Goal: Transaction & Acquisition: Purchase product/service

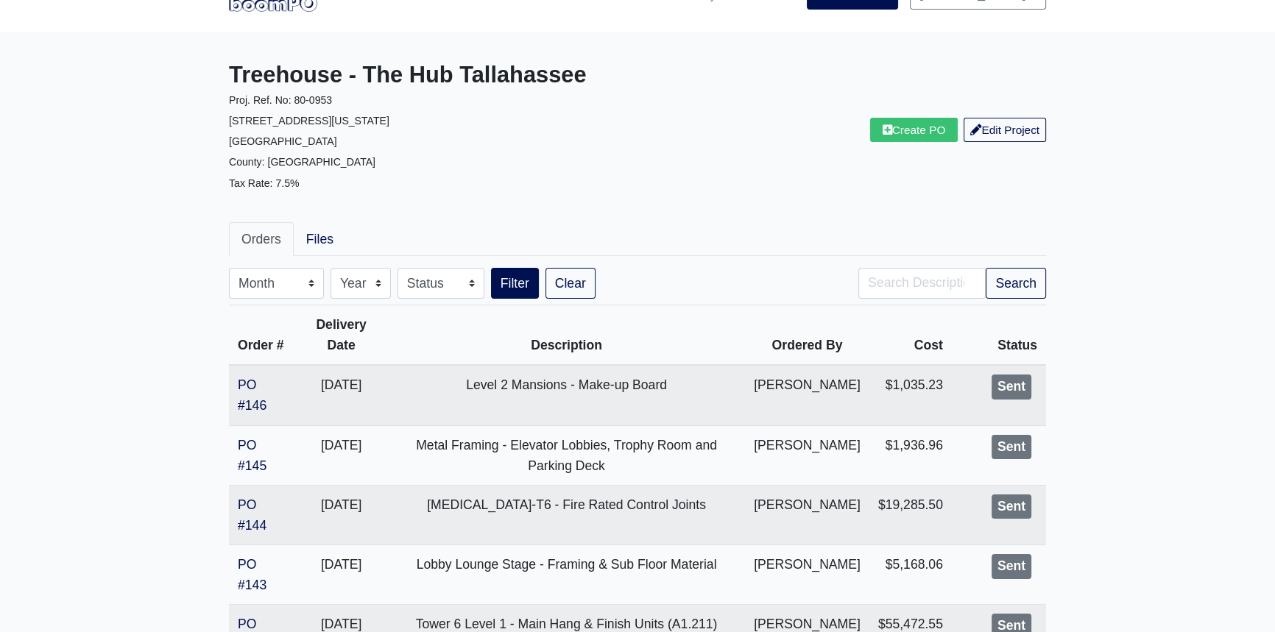
scroll to position [66, 0]
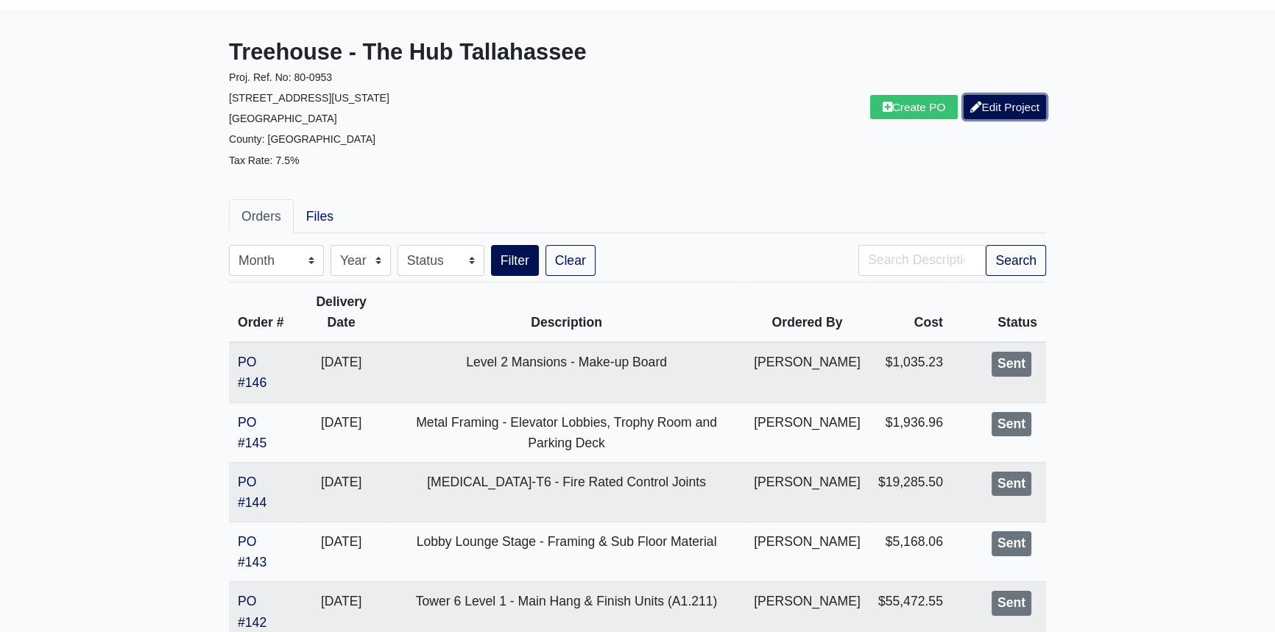
click at [1033, 113] on link "Edit Project" at bounding box center [1005, 107] width 82 height 24
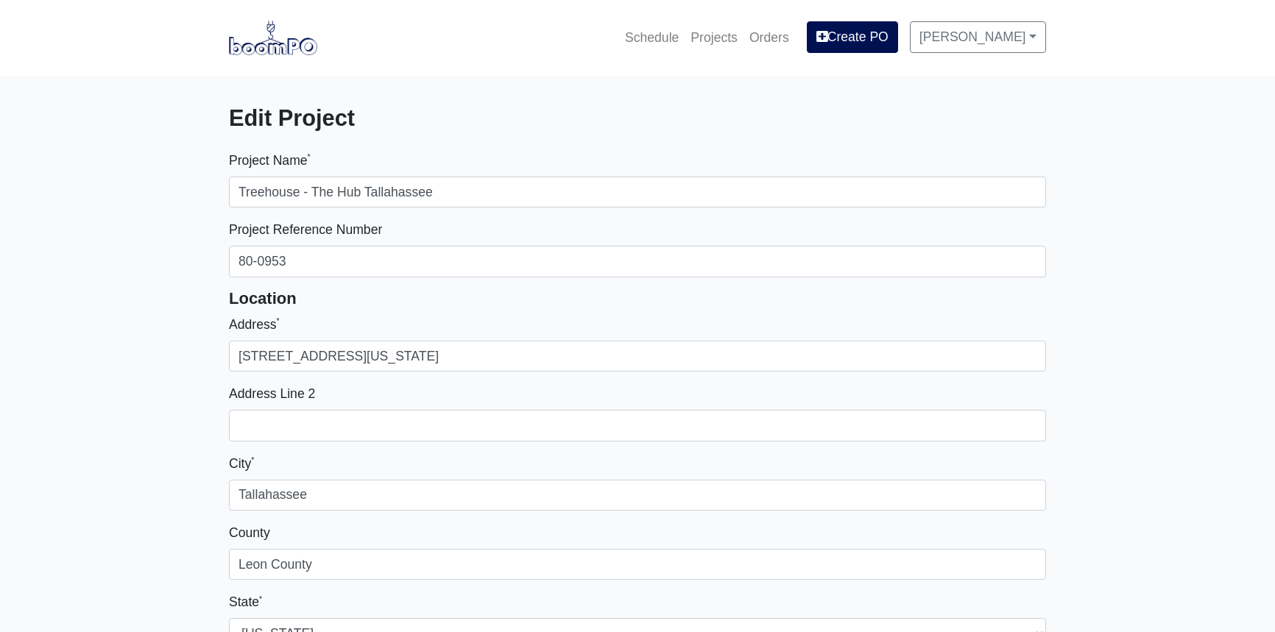
select select
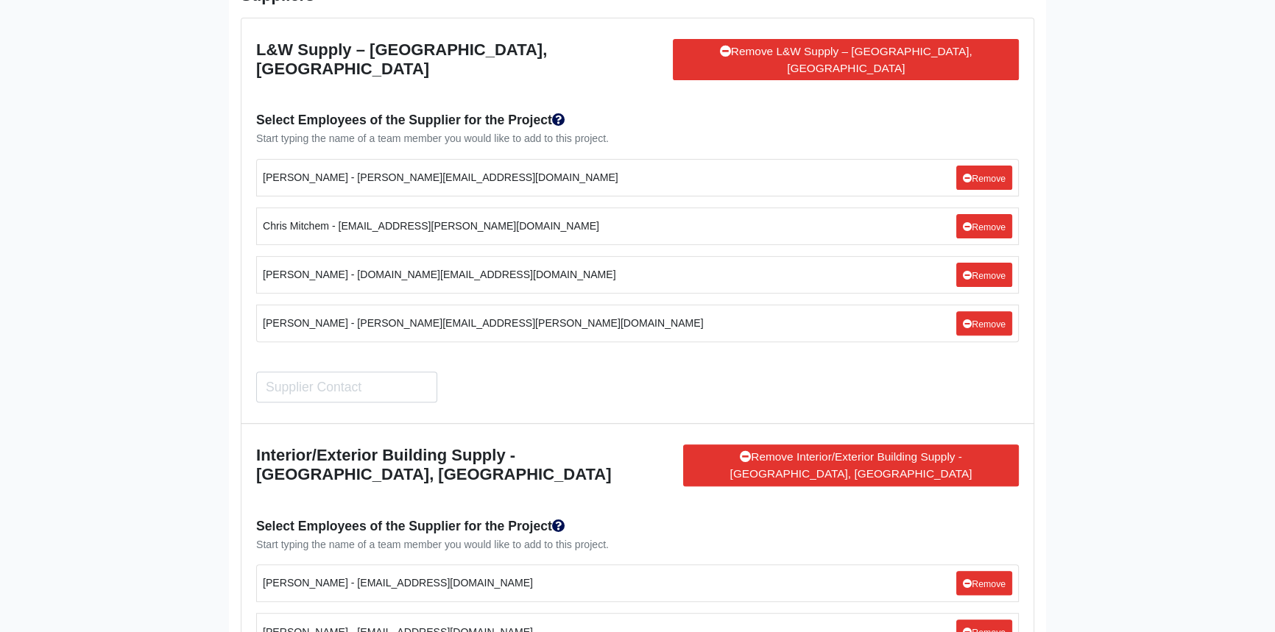
scroll to position [8439, 0]
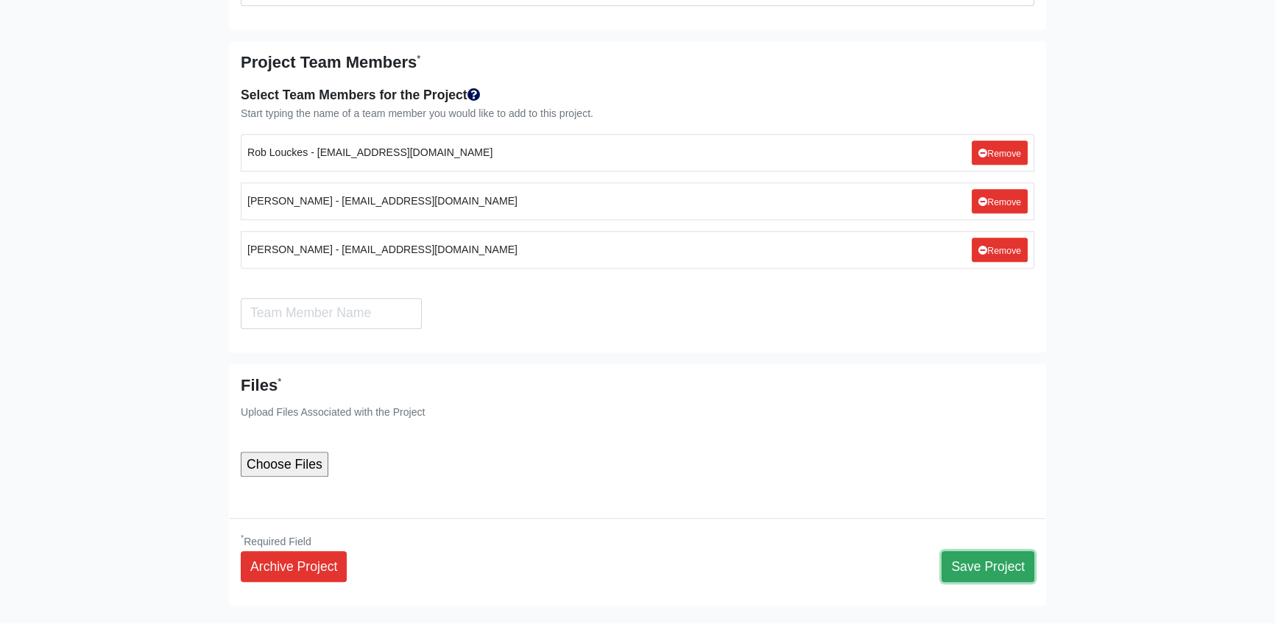
click at [995, 551] on button "Save Project" at bounding box center [988, 566] width 93 height 31
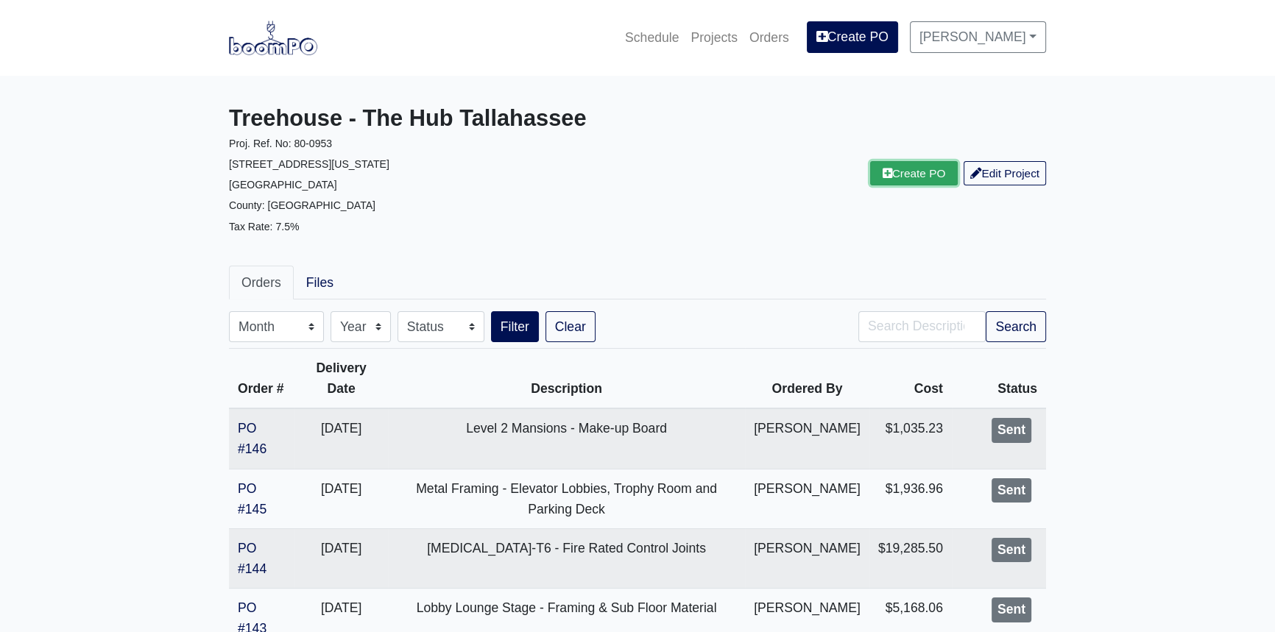
click at [917, 186] on link "Create PO" at bounding box center [914, 173] width 88 height 24
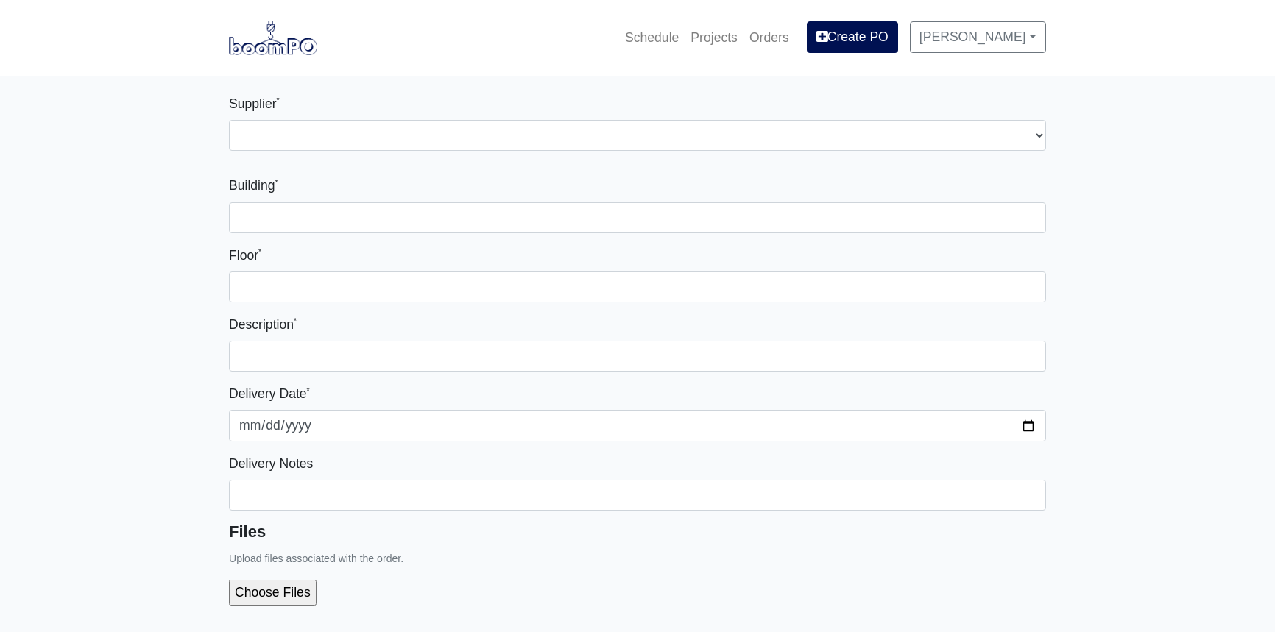
select select
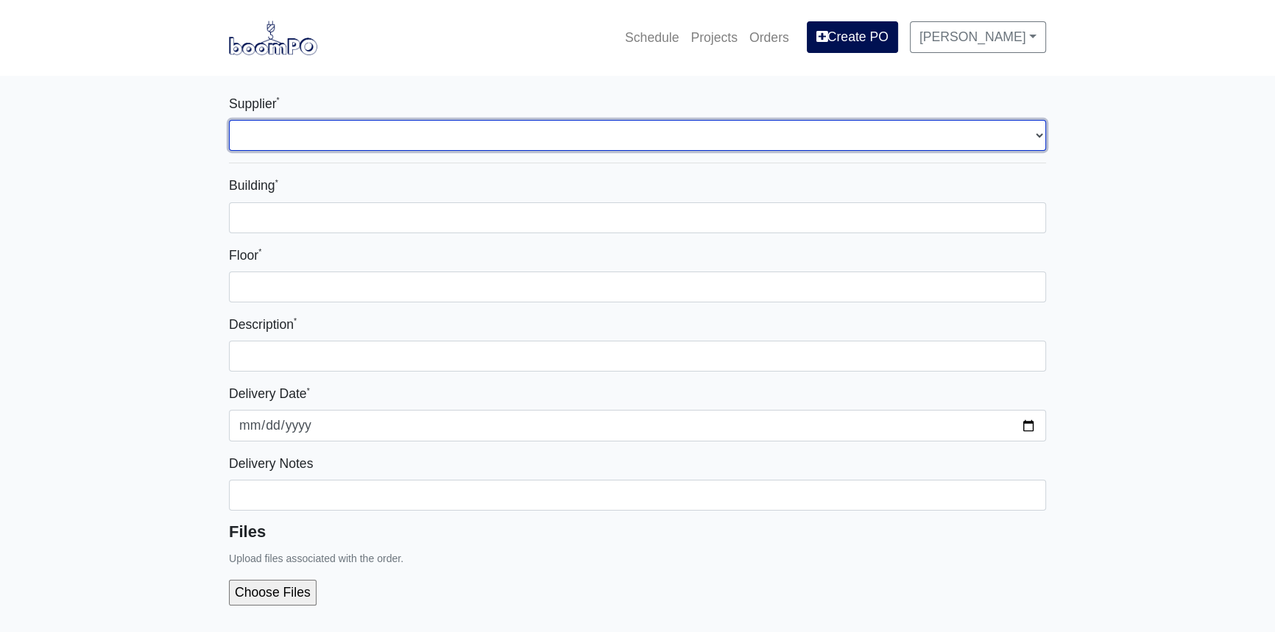
click at [627, 135] on select "Select one... L&W Supply – Tallahassee, FL Interior/Exterior Building Supply - …" at bounding box center [637, 135] width 817 height 31
select select "870"
click at [229, 120] on select "Select one... L&W Supply – Tallahassee, FL Interior/Exterior Building Supply - …" at bounding box center [637, 135] width 817 height 31
select select
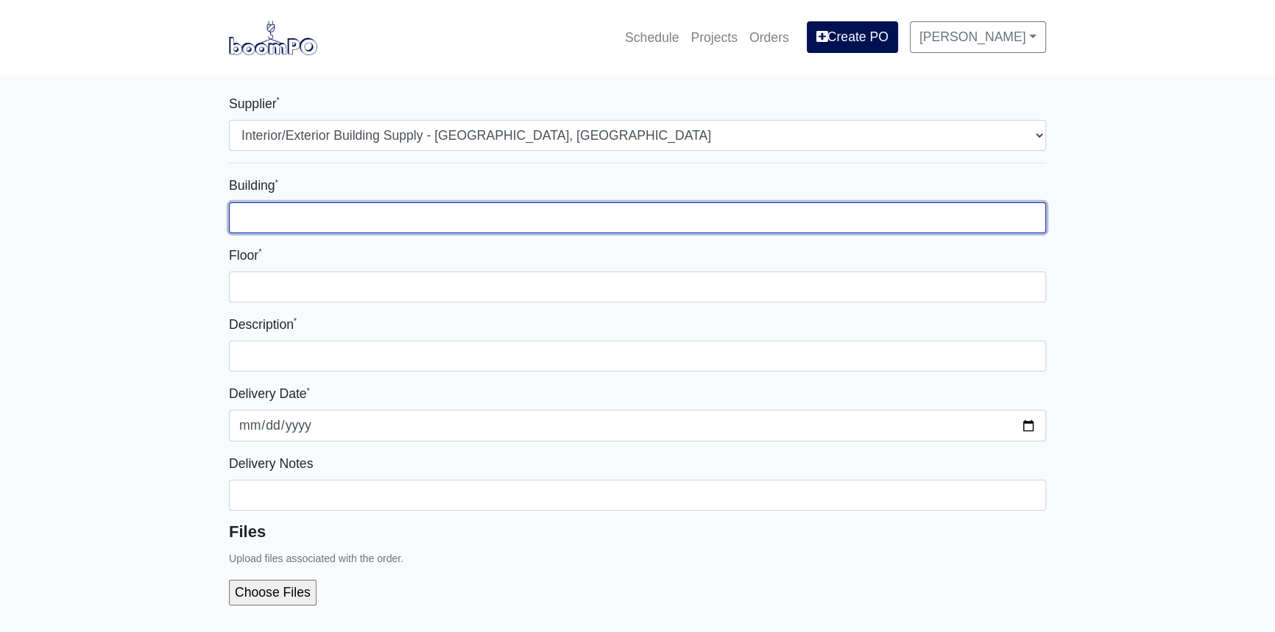
click at [461, 214] on input "Building *" at bounding box center [637, 217] width 817 height 31
type input "Tower 3"
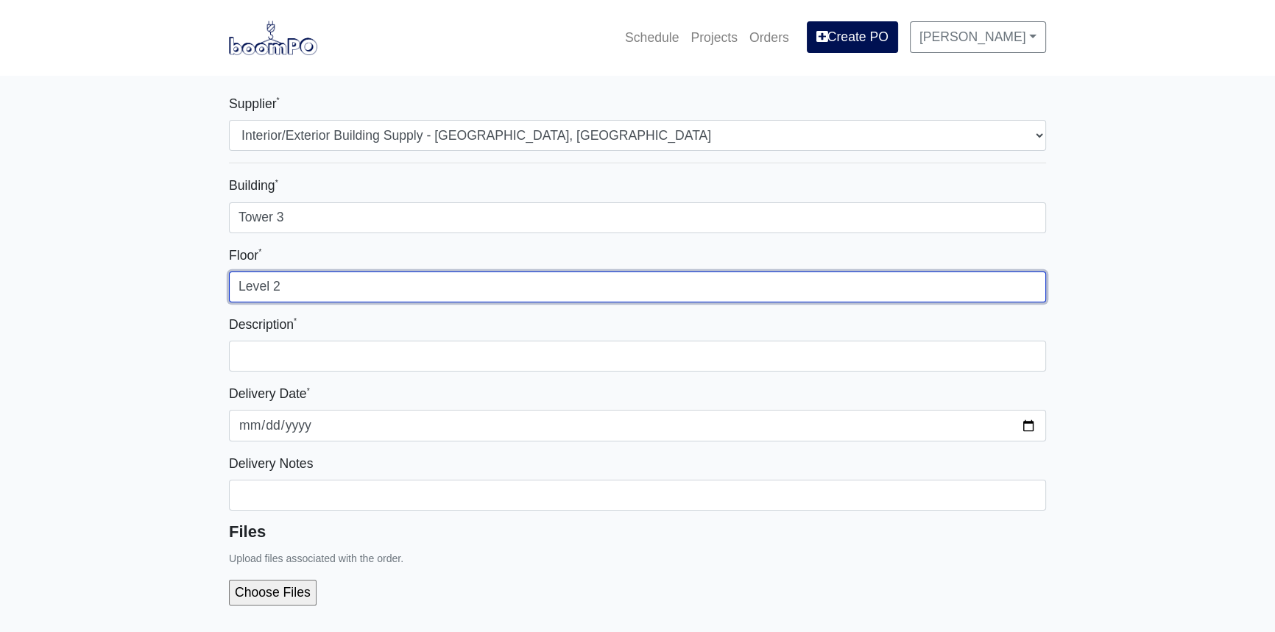
type input "Level 2"
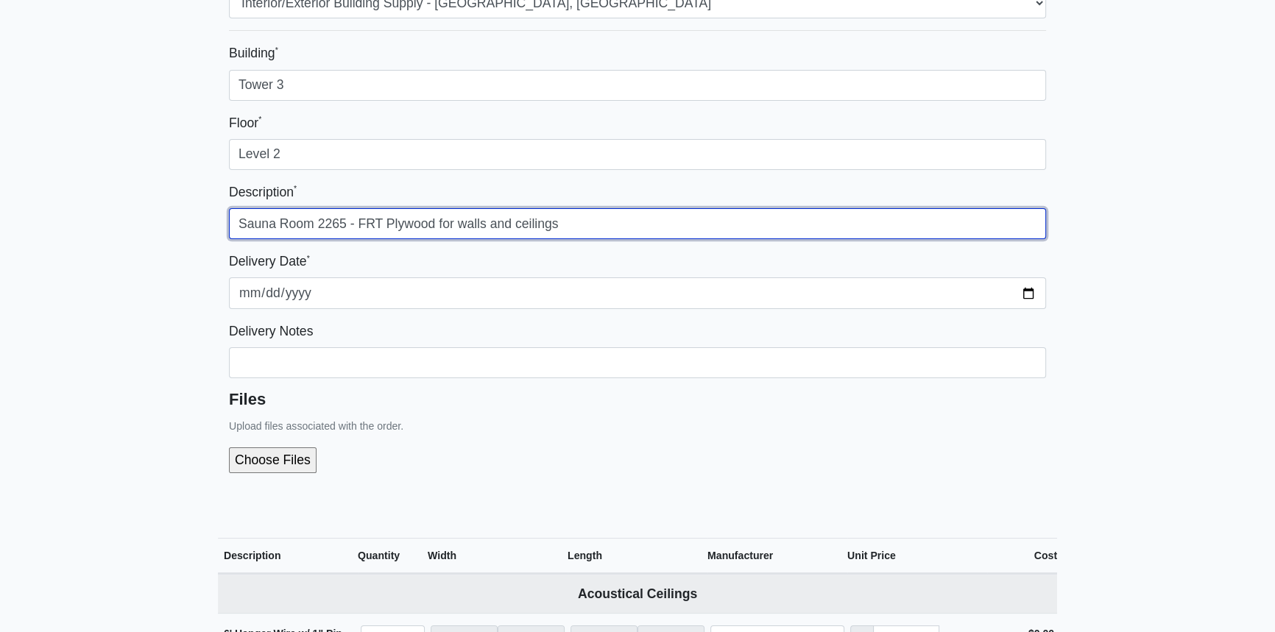
scroll to position [133, 0]
type input "Sauna Room 2265 - FRT Plywood for walls and ceilings"
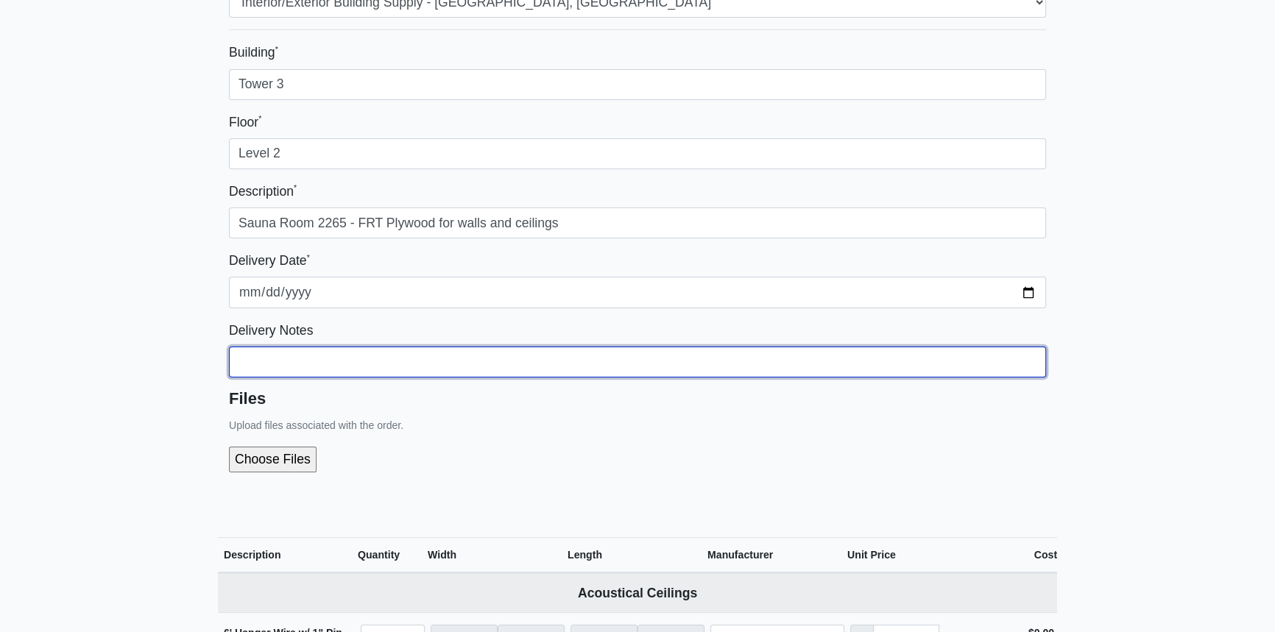
click at [643, 356] on input "Building *" at bounding box center [637, 362] width 817 height 31
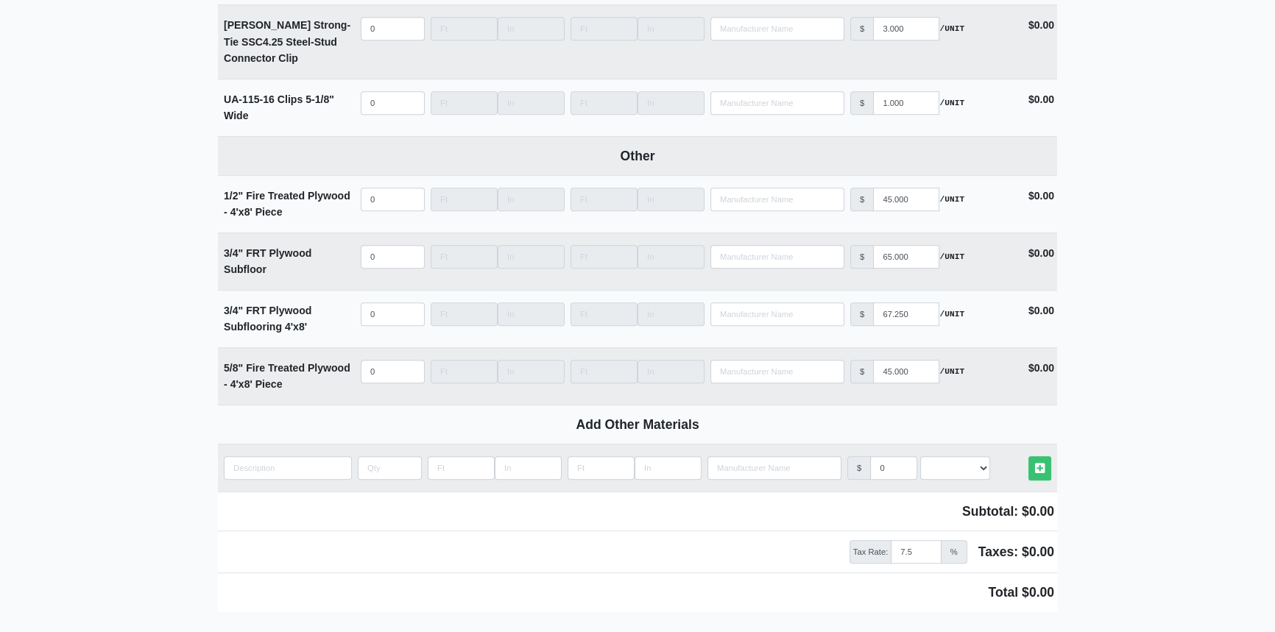
scroll to position [7827, 0]
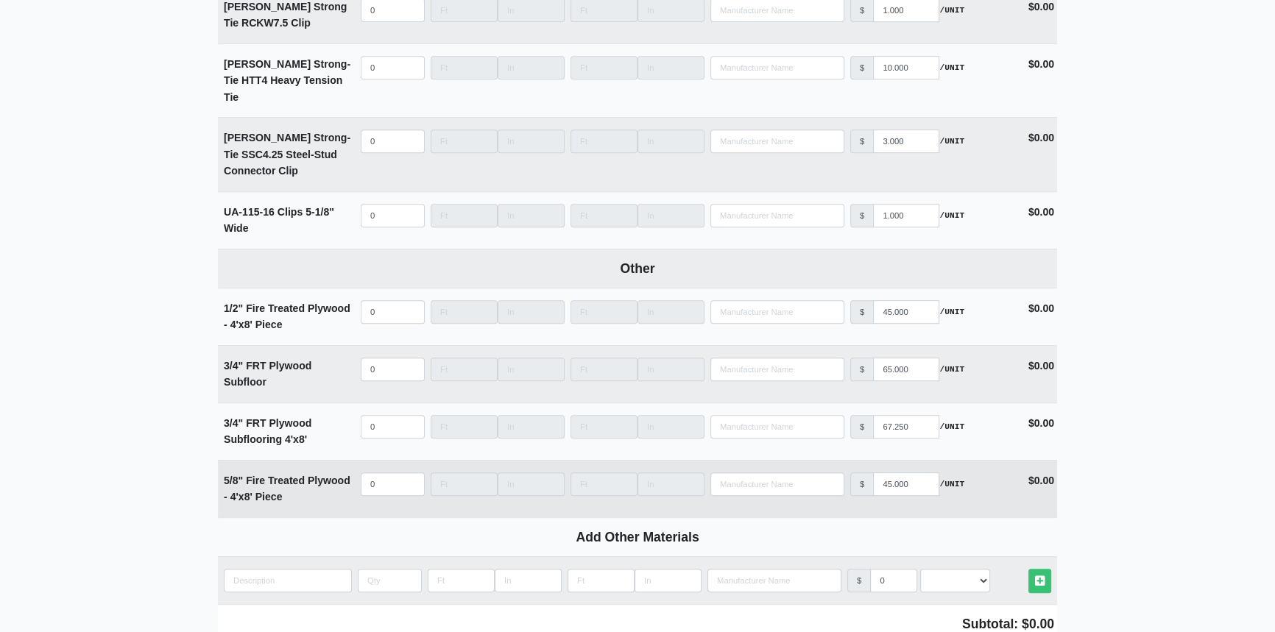
type input "Please deliver this as soon as possible."
select select
click at [381, 473] on input "quantity" at bounding box center [393, 485] width 64 height 24
type input "1"
select select
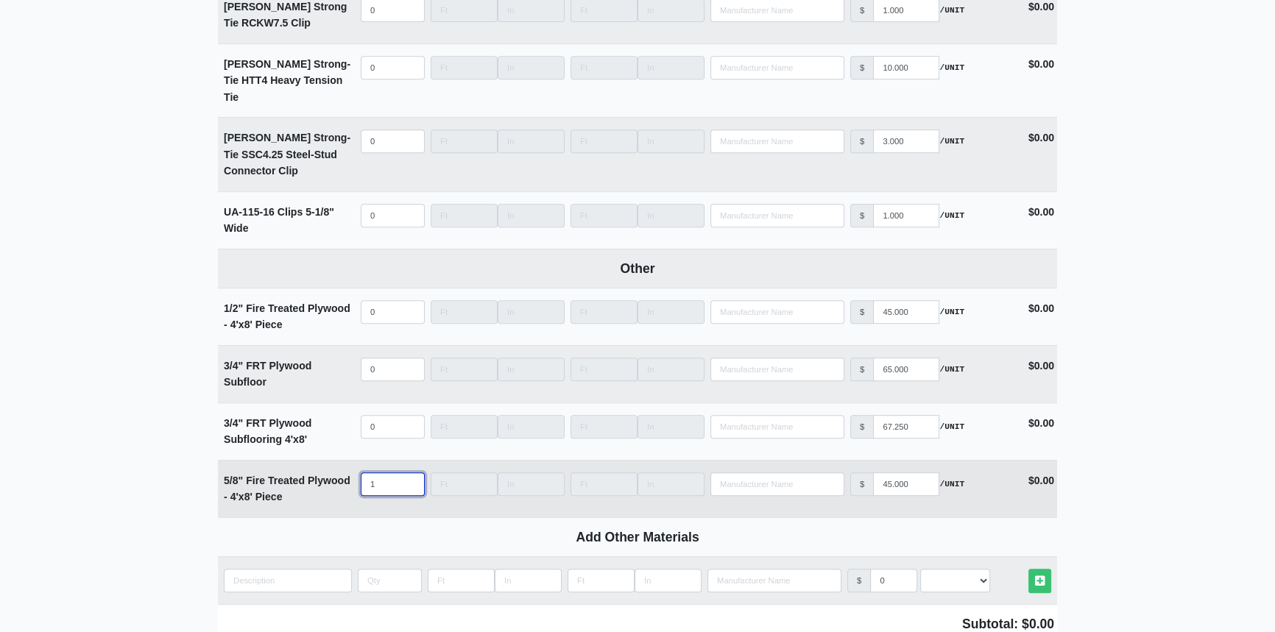
type input "15"
select select
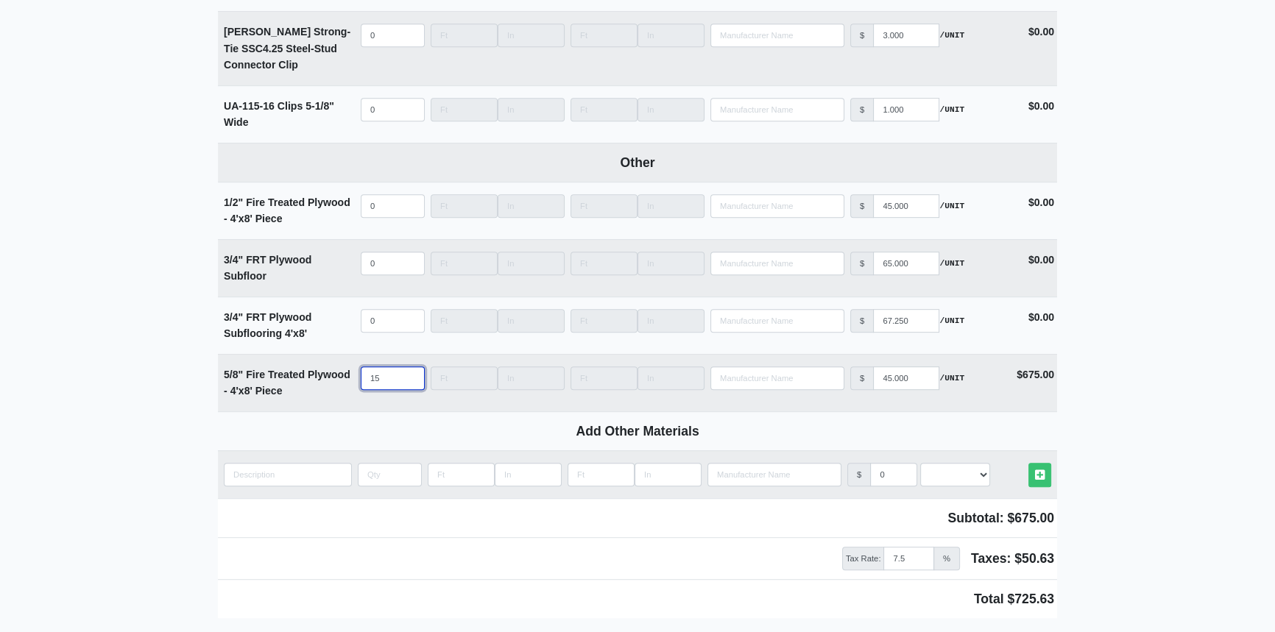
scroll to position [8028, 0]
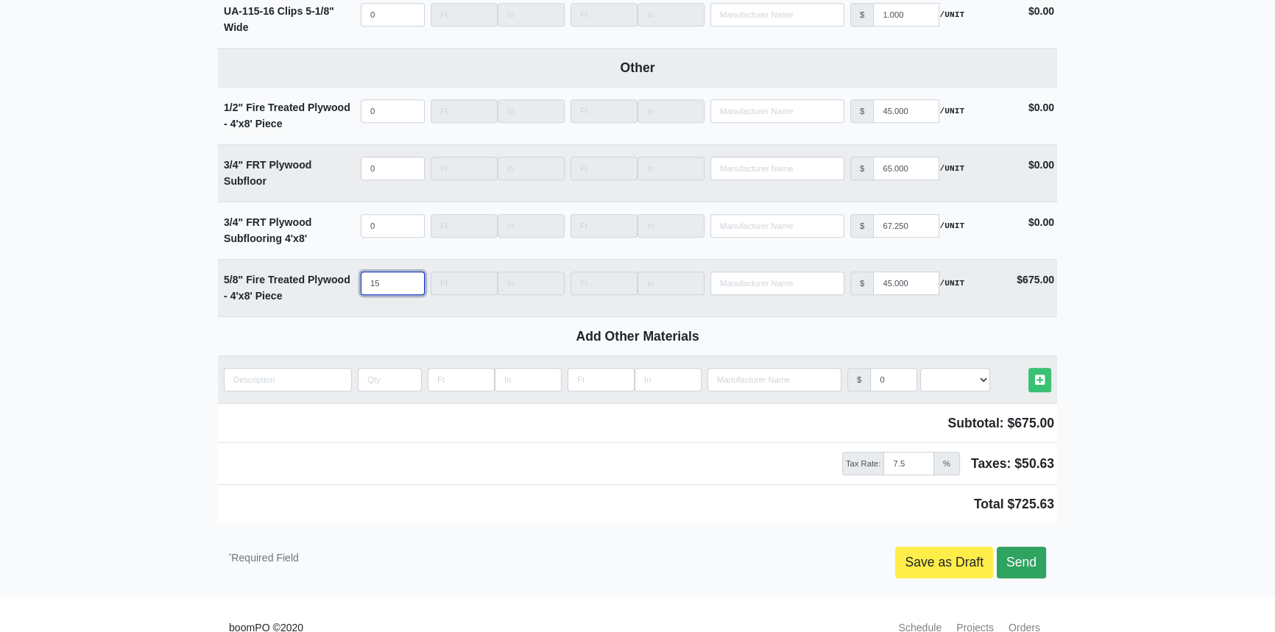
type input "15"
click at [1015, 547] on link "Send" at bounding box center [1021, 562] width 49 height 31
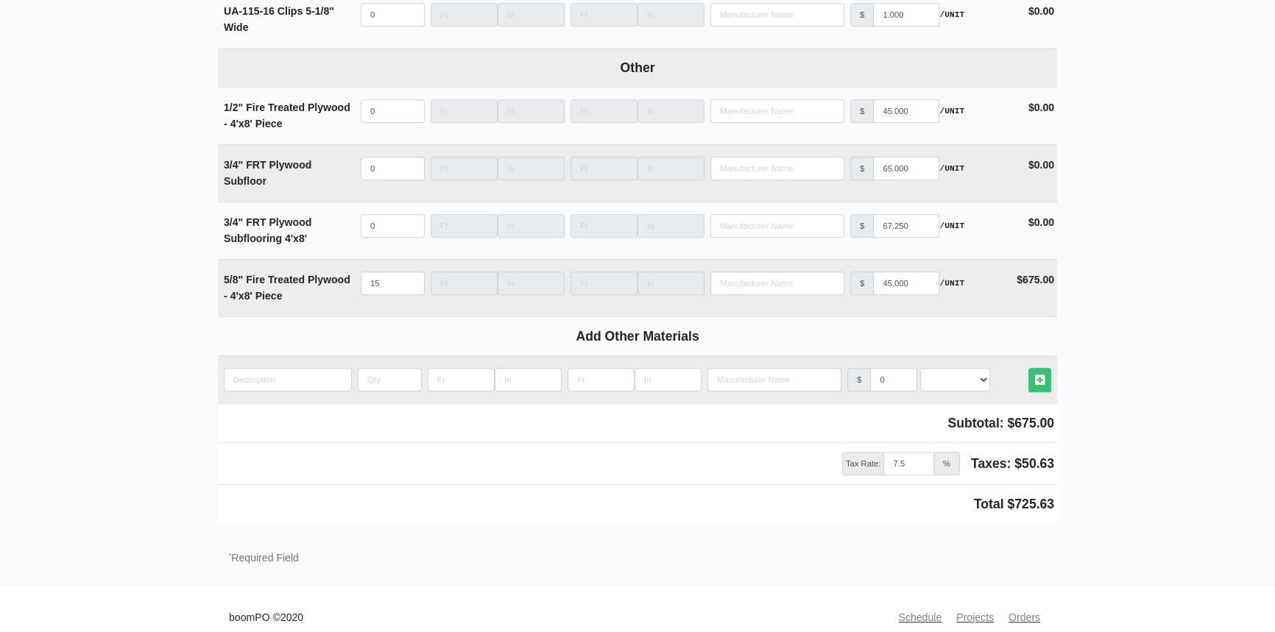
scroll to position [8018, 0]
